Goal: Transaction & Acquisition: Purchase product/service

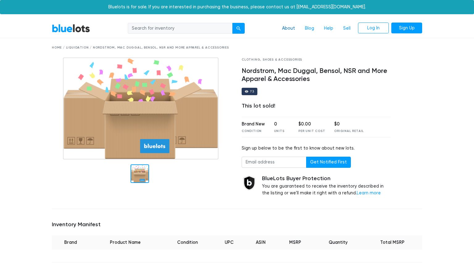
click at [289, 30] on link "About" at bounding box center [288, 29] width 23 height 12
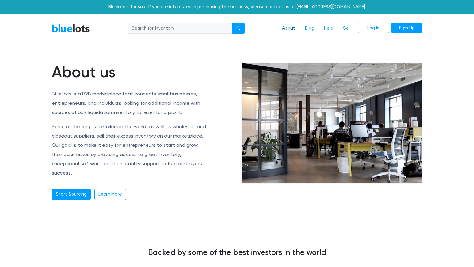
click at [285, 28] on link "About" at bounding box center [288, 29] width 23 height 12
click at [85, 28] on link "BlueLots" at bounding box center [71, 28] width 38 height 9
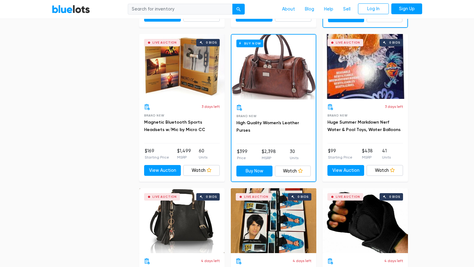
scroll to position [668, 0]
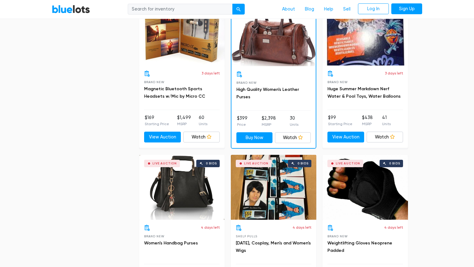
click at [278, 49] on div "Buy Now" at bounding box center [274, 33] width 84 height 65
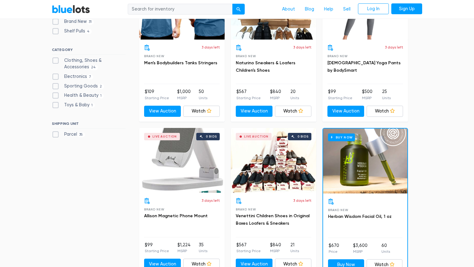
scroll to position [0, 0]
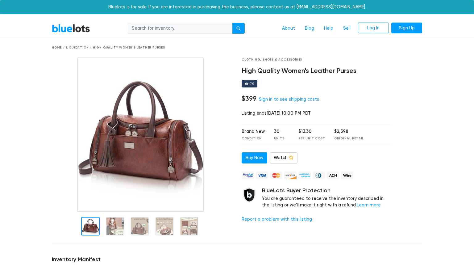
click at [139, 130] on img at bounding box center [140, 134] width 127 height 154
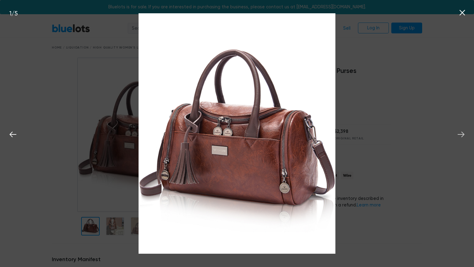
click at [466, 135] on icon at bounding box center [461, 134] width 9 height 9
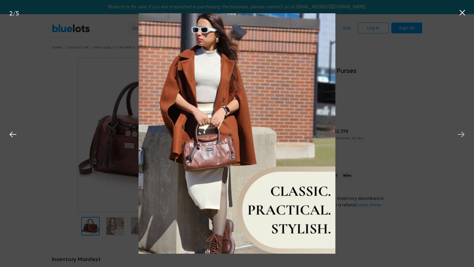
click at [465, 135] on icon at bounding box center [461, 134] width 9 height 9
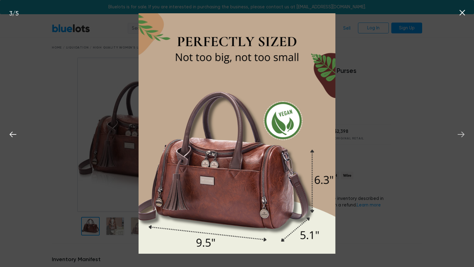
click at [465, 135] on icon at bounding box center [461, 134] width 9 height 9
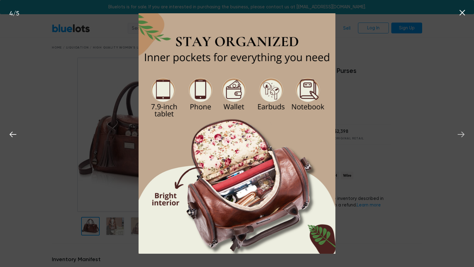
click at [465, 135] on icon at bounding box center [461, 134] width 9 height 9
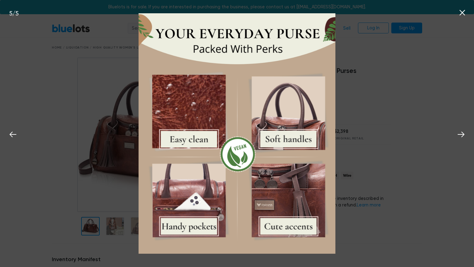
click at [461, 12] on icon at bounding box center [462, 12] width 9 height 9
